Goal: Find contact information: Find contact information

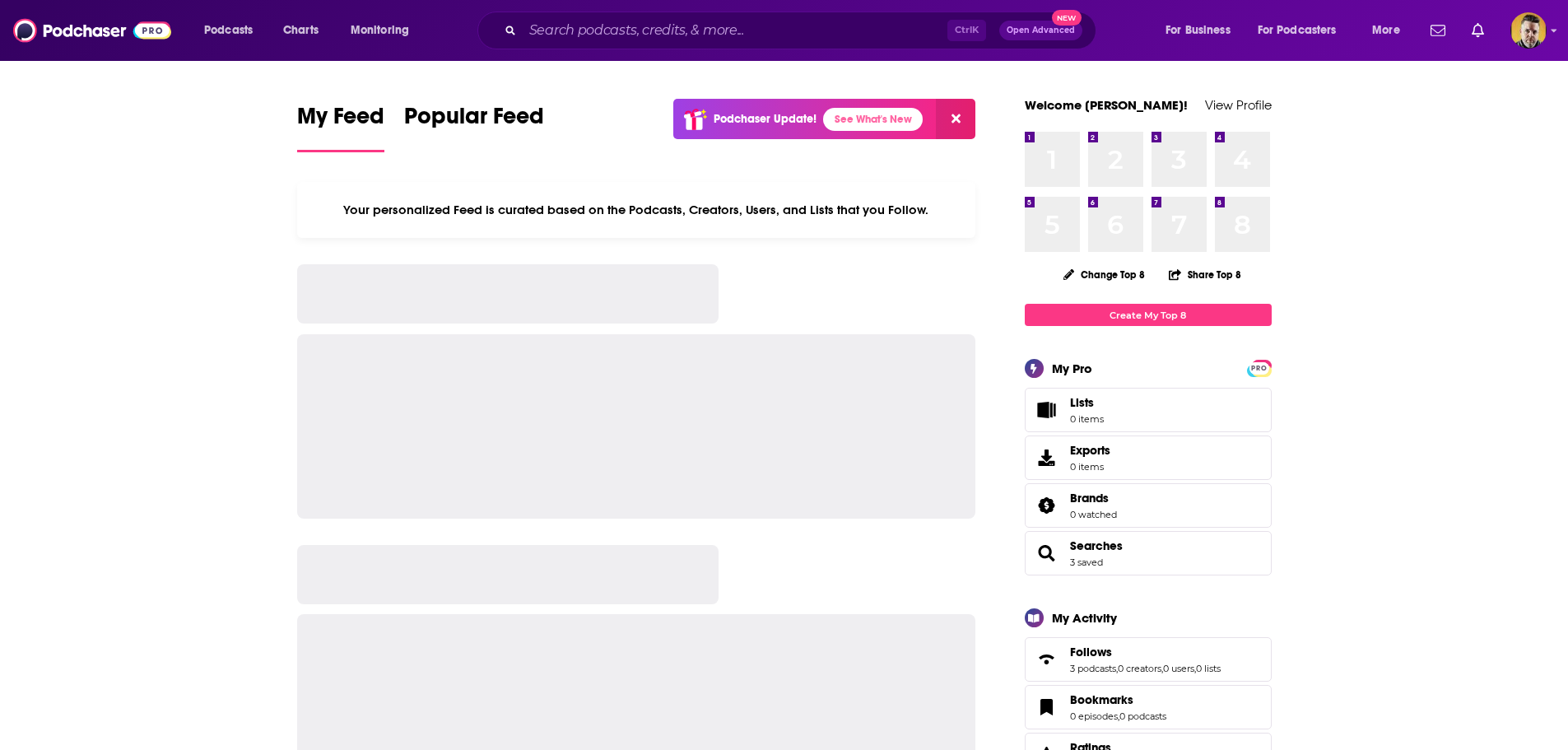
click at [847, 25] on input "Search podcasts, credits, & more..." at bounding box center [736, 30] width 425 height 26
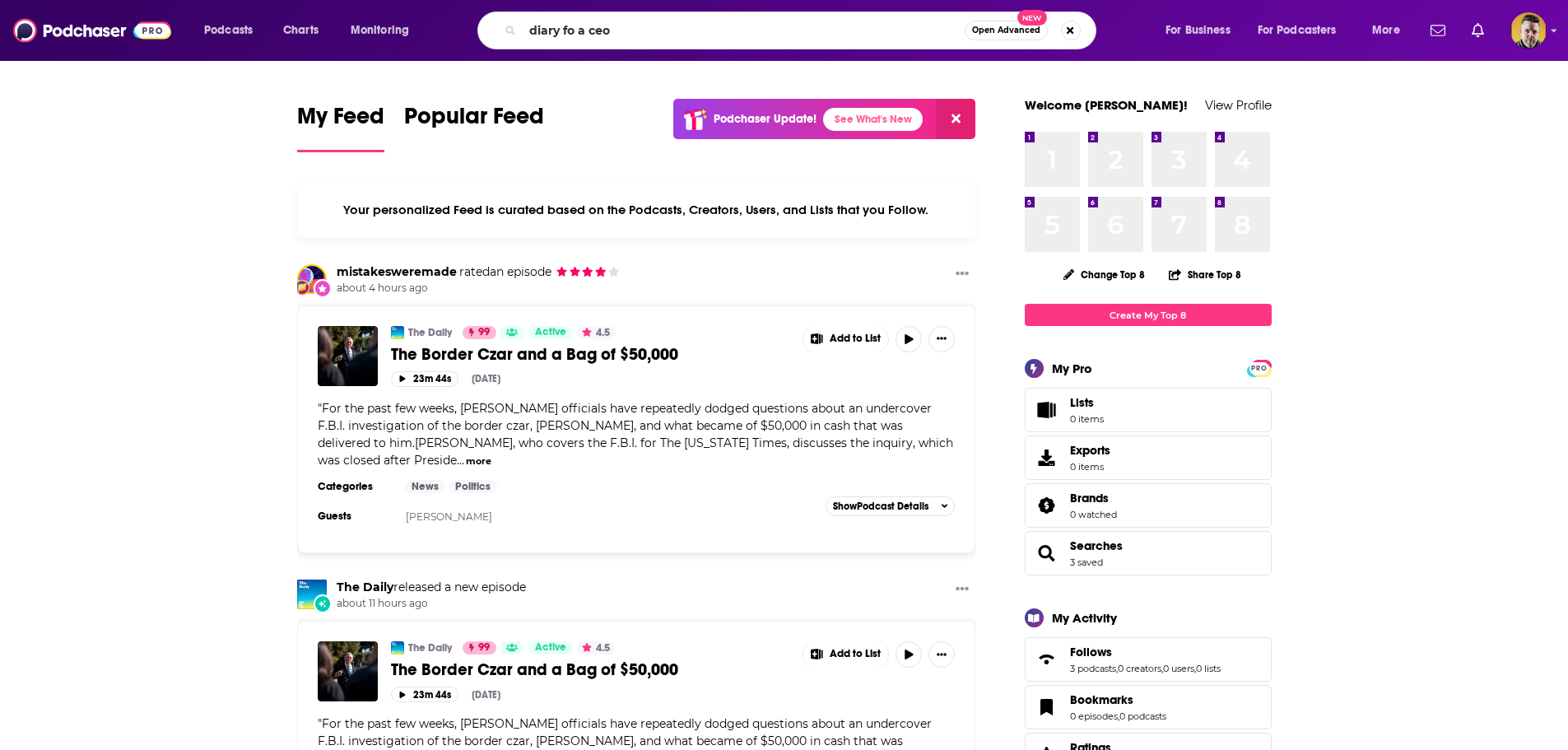
type input "diary fo a ceo"
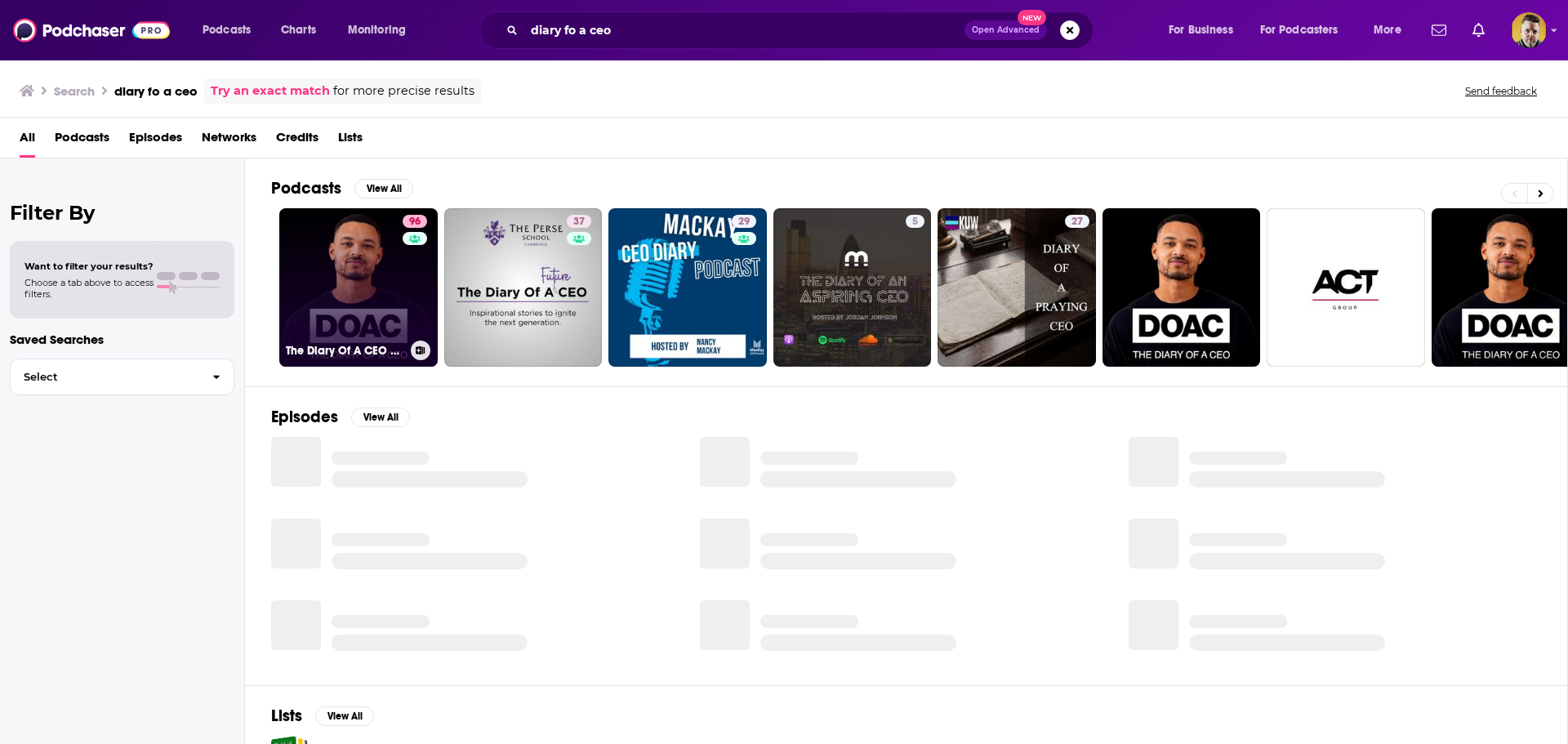
click at [387, 277] on link "96 The Diary Of A CEO with [PERSON_NAME]" at bounding box center [358, 288] width 159 height 159
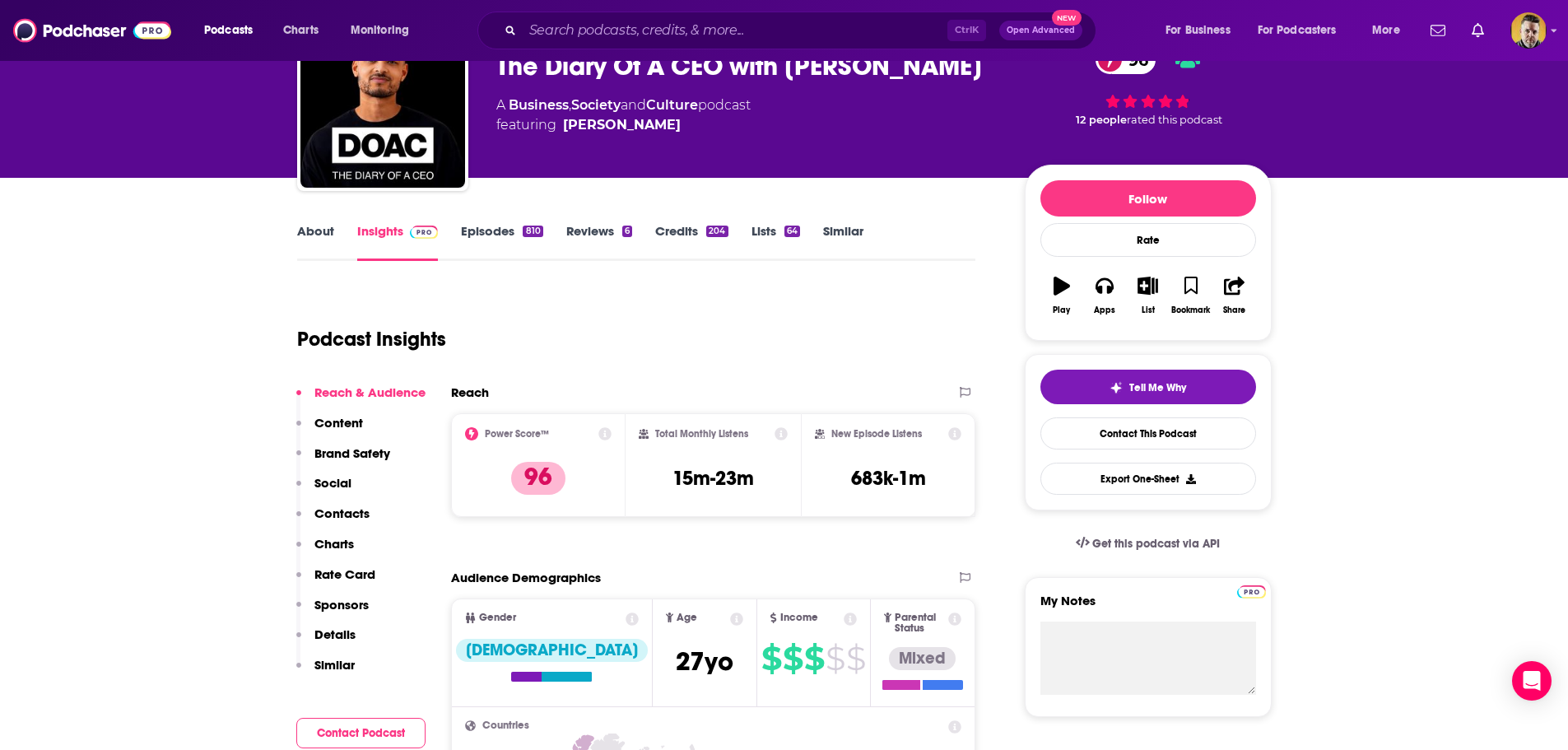
scroll to position [247, 0]
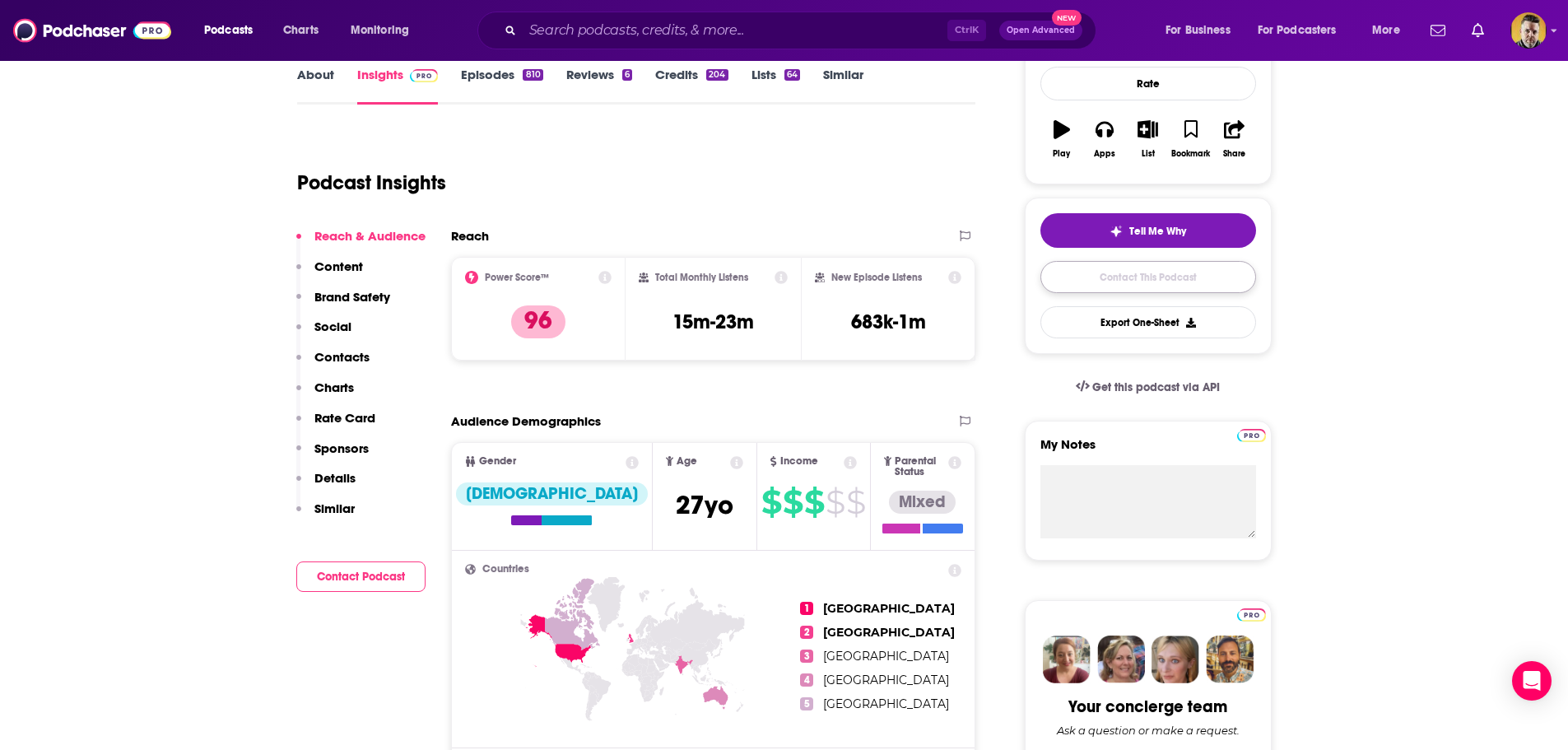
click at [1139, 279] on link "Contact This Podcast" at bounding box center [1148, 277] width 215 height 32
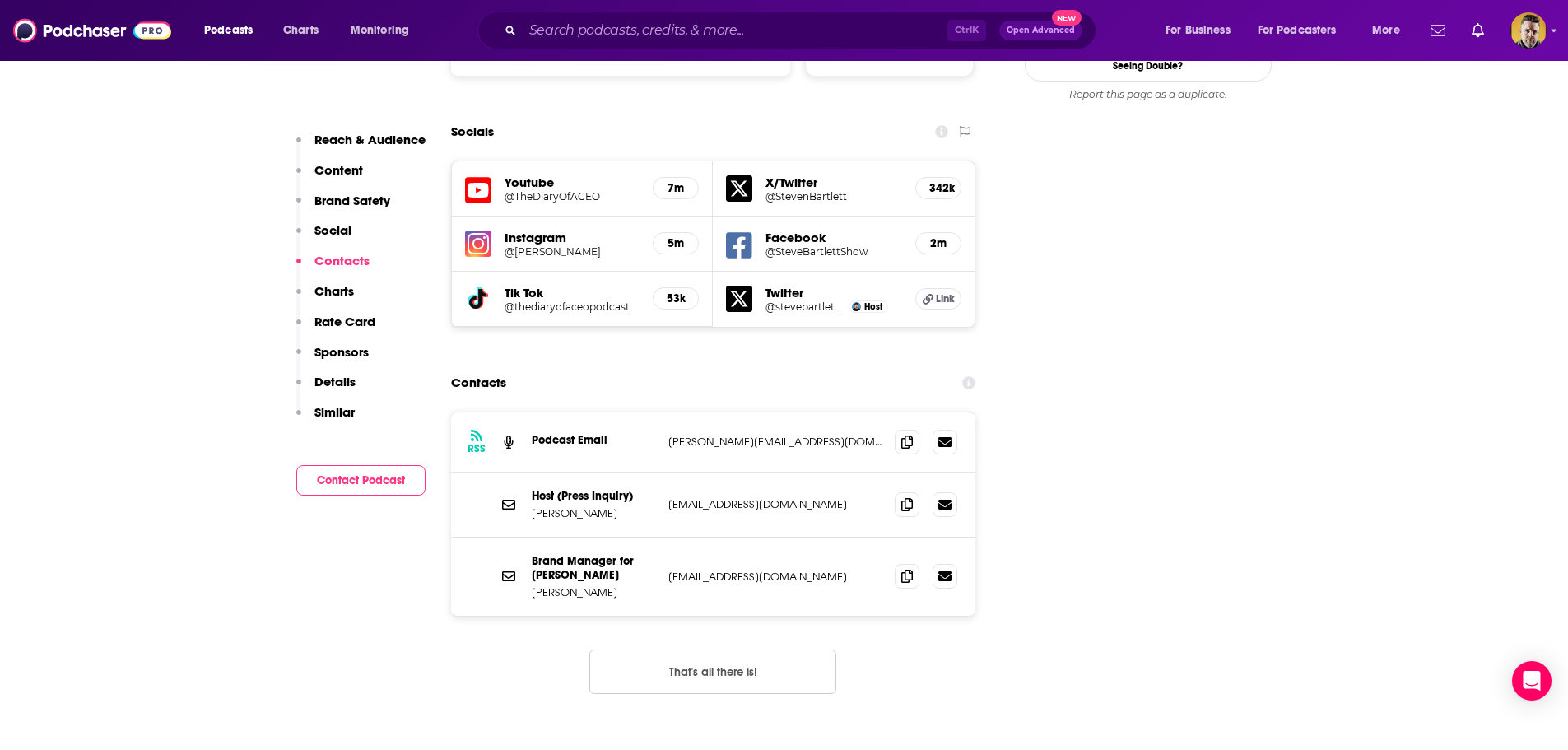
scroll to position [1836, 0]
